Goal: Check status: Check status

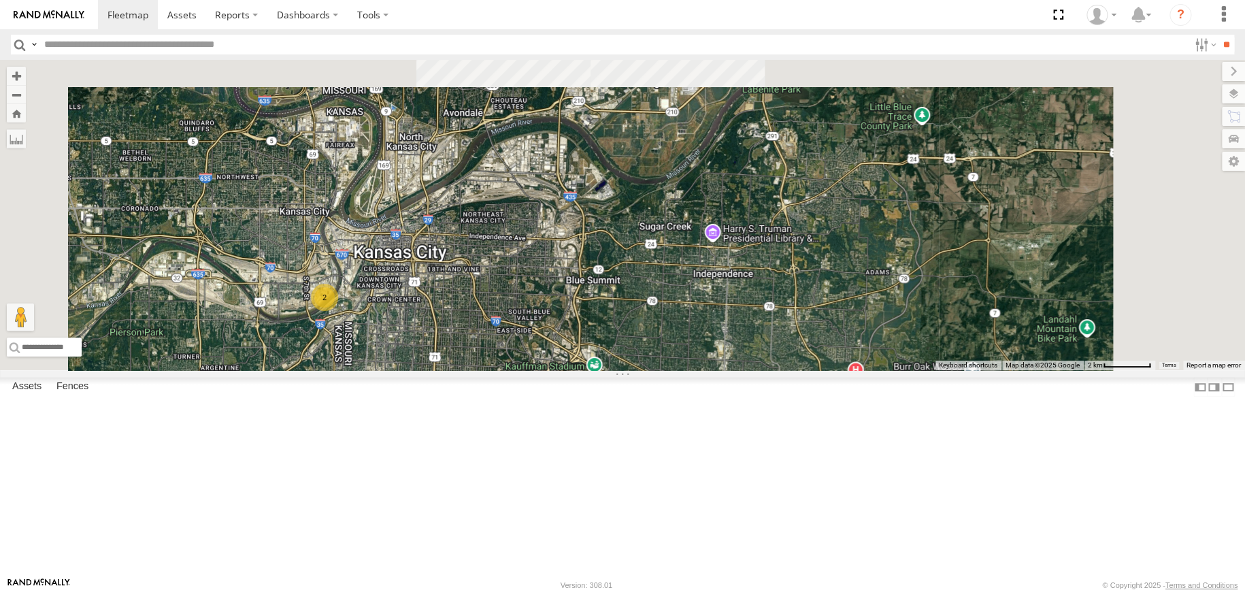
drag, startPoint x: 590, startPoint y: 421, endPoint x: 590, endPoint y: 429, distance: 8.2
click at [590, 370] on div "53105 53215 53241 2" at bounding box center [622, 215] width 1245 height 310
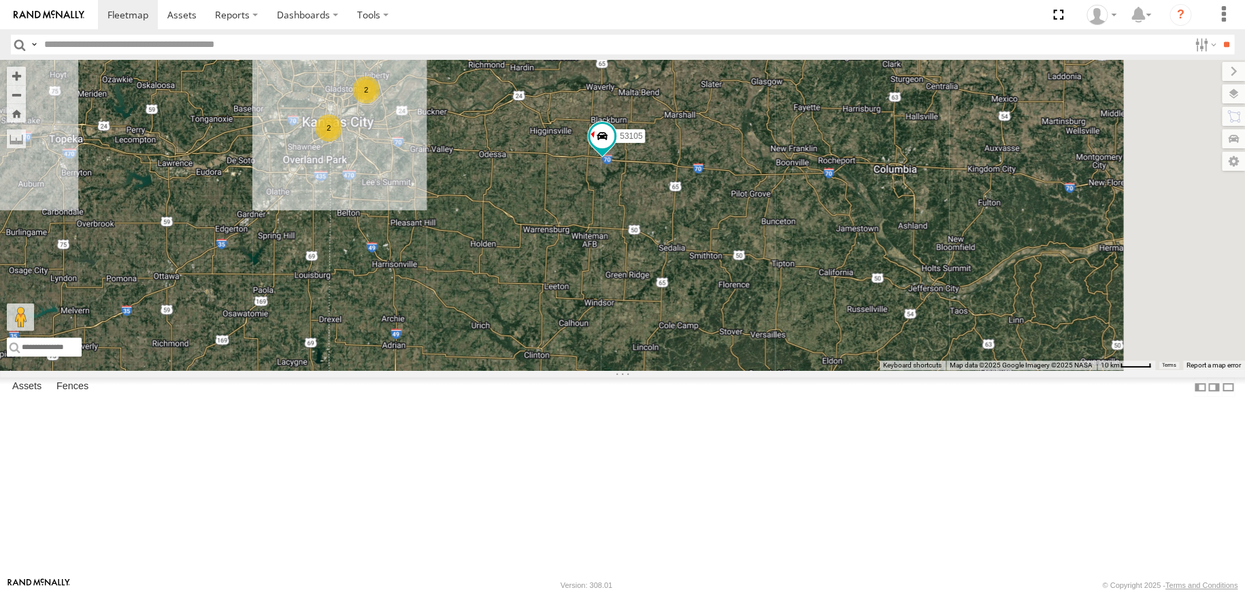
drag, startPoint x: 904, startPoint y: 335, endPoint x: 618, endPoint y: 272, distance: 292.8
click at [618, 272] on div "53105 53215 2 2" at bounding box center [622, 215] width 1245 height 310
click at [204, 44] on input "text" at bounding box center [614, 45] width 1150 height 20
type input "*****"
click at [1219, 35] on input "**" at bounding box center [1227, 45] width 16 height 20
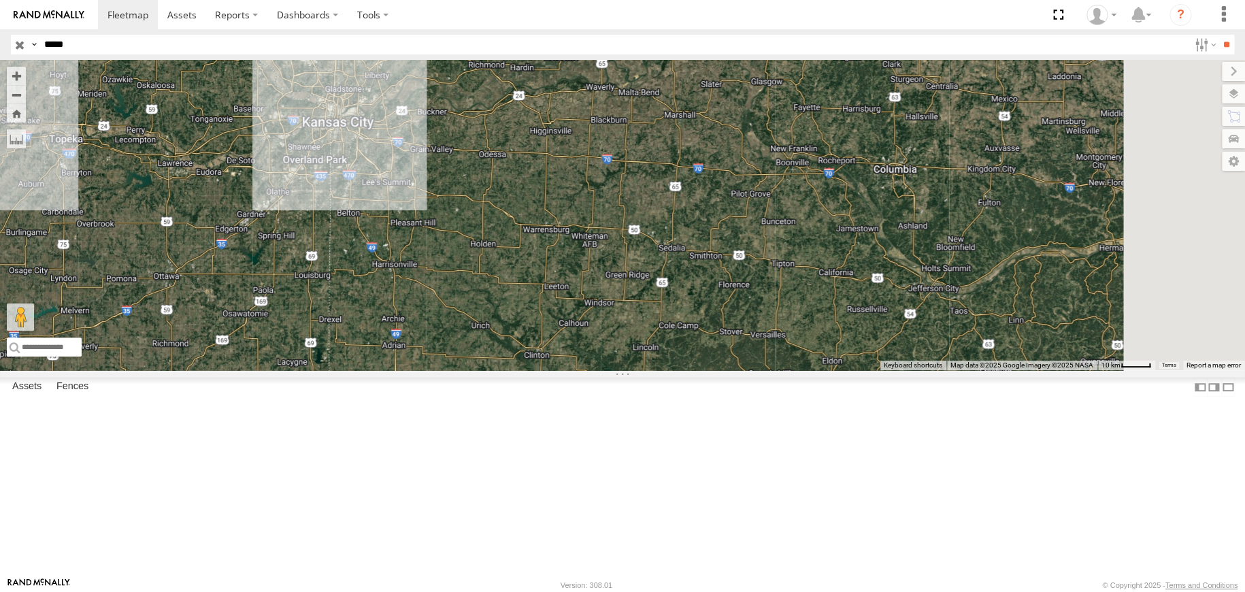
click at [0, 0] on div "53247" at bounding box center [0, 0] width 0 height 0
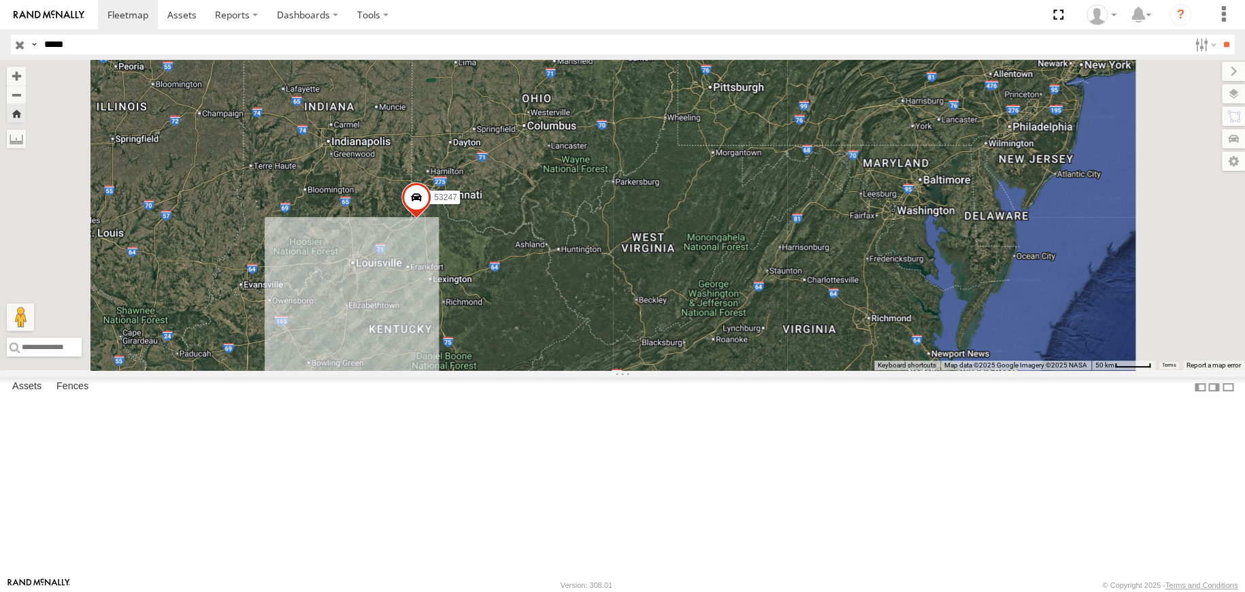
click at [16, 47] on input "button" at bounding box center [20, 45] width 18 height 20
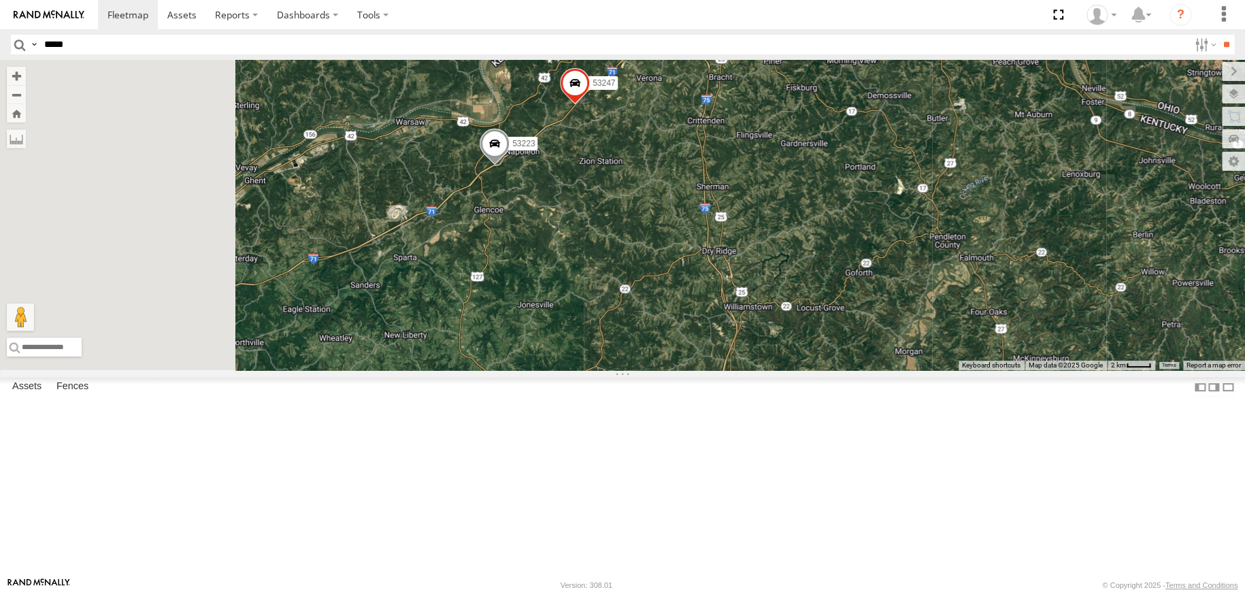
drag, startPoint x: 517, startPoint y: 383, endPoint x: 752, endPoint y: 346, distance: 237.8
click at [752, 346] on div "53247 53223" at bounding box center [622, 215] width 1245 height 310
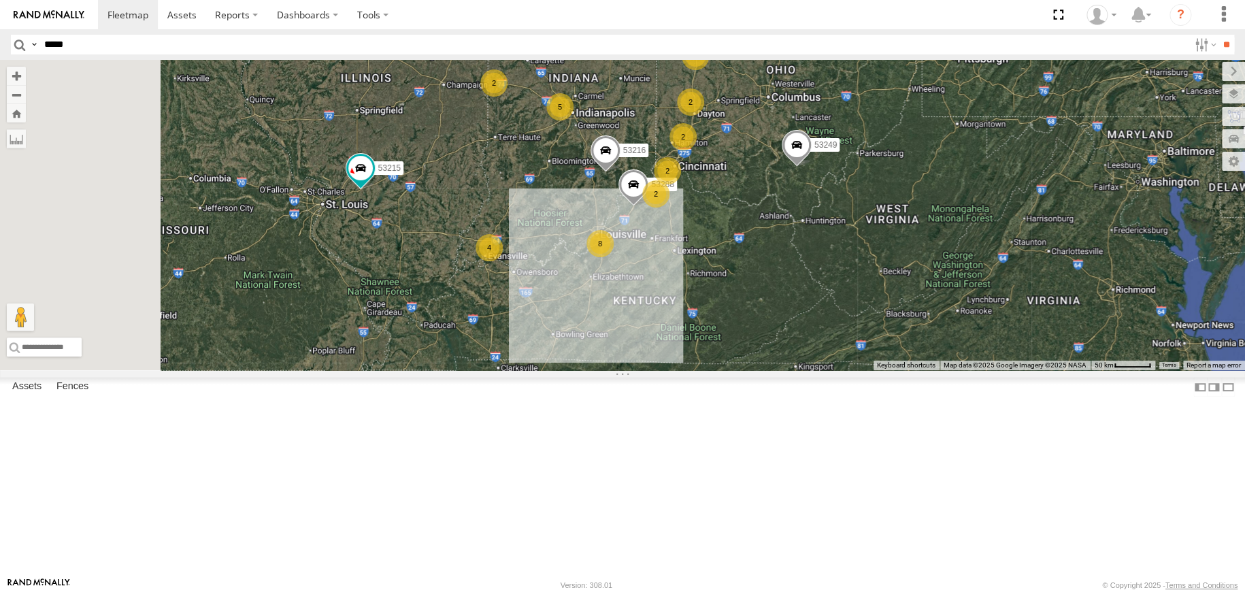
drag, startPoint x: 599, startPoint y: 412, endPoint x: 804, endPoint y: 321, distance: 224.9
click at [804, 321] on div "53288 53216 53287 53249 53134 26 53215 4 6 3 2 4 2 2 53272 8 5 4 3 3 5 5 2 2 5 …" at bounding box center [622, 215] width 1245 height 310
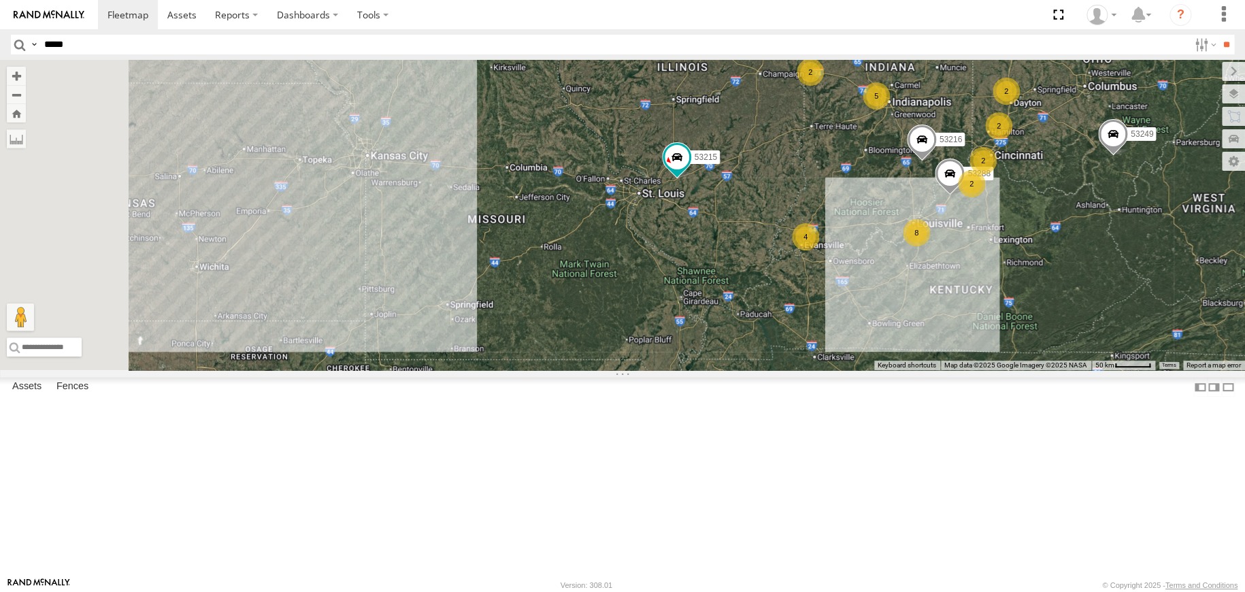
drag, startPoint x: 647, startPoint y: 344, endPoint x: 970, endPoint y: 333, distance: 323.4
click at [819, 250] on div "4" at bounding box center [805, 236] width 27 height 27
